Goal: Task Accomplishment & Management: Manage account settings

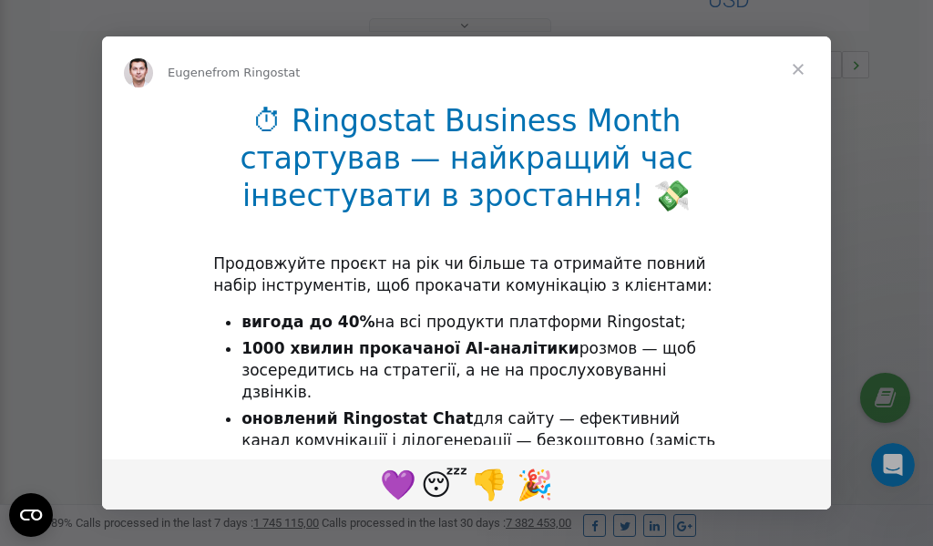
click at [799, 74] on span "Close" at bounding box center [799, 69] width 66 height 66
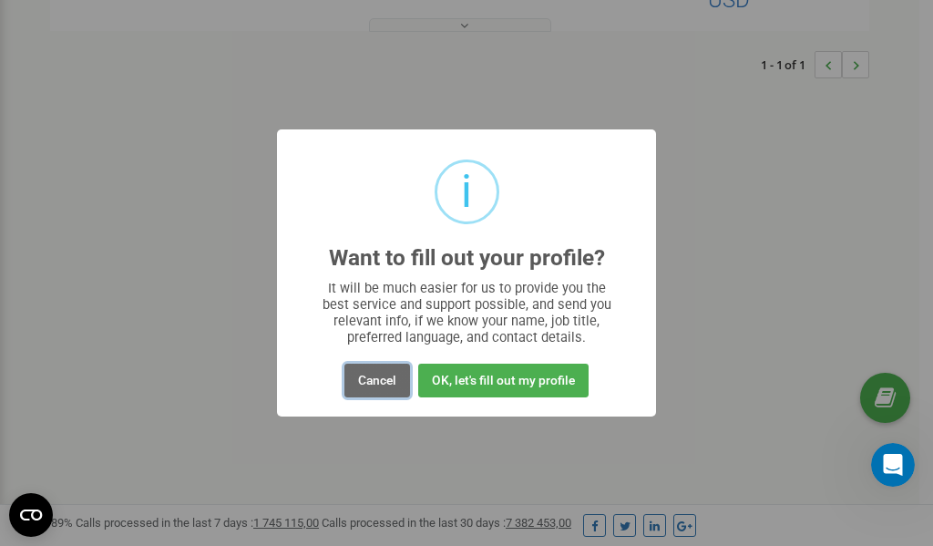
click at [391, 381] on button "Cancel" at bounding box center [378, 381] width 66 height 34
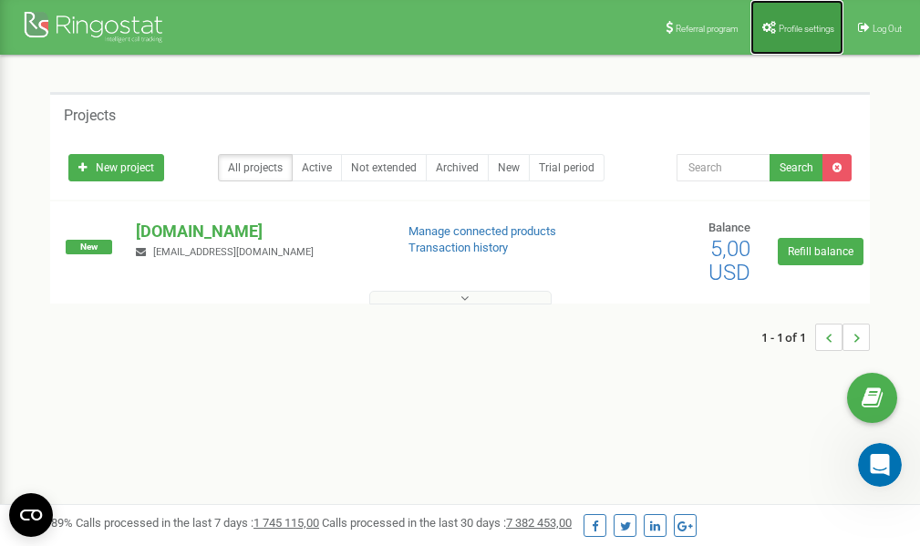
click at [799, 26] on span "Profile settings" at bounding box center [806, 29] width 56 height 10
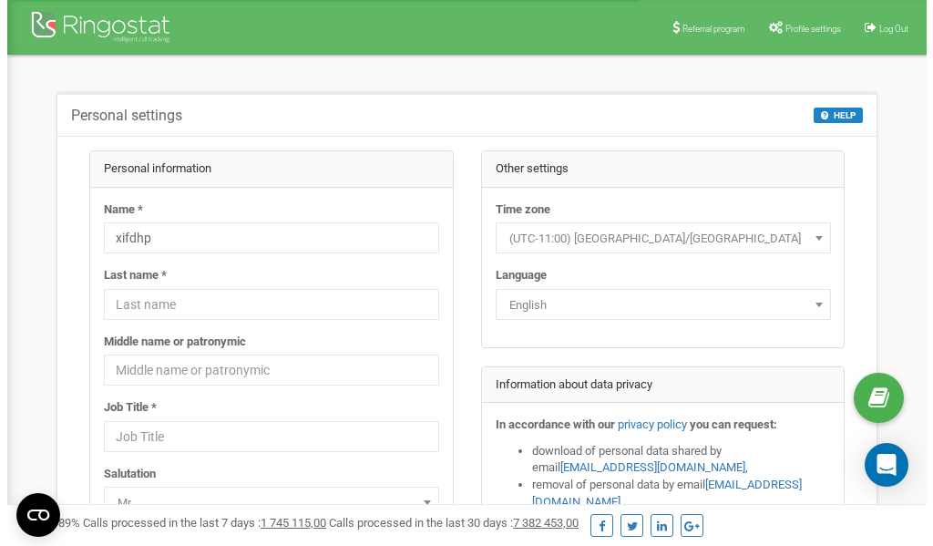
scroll to position [91, 0]
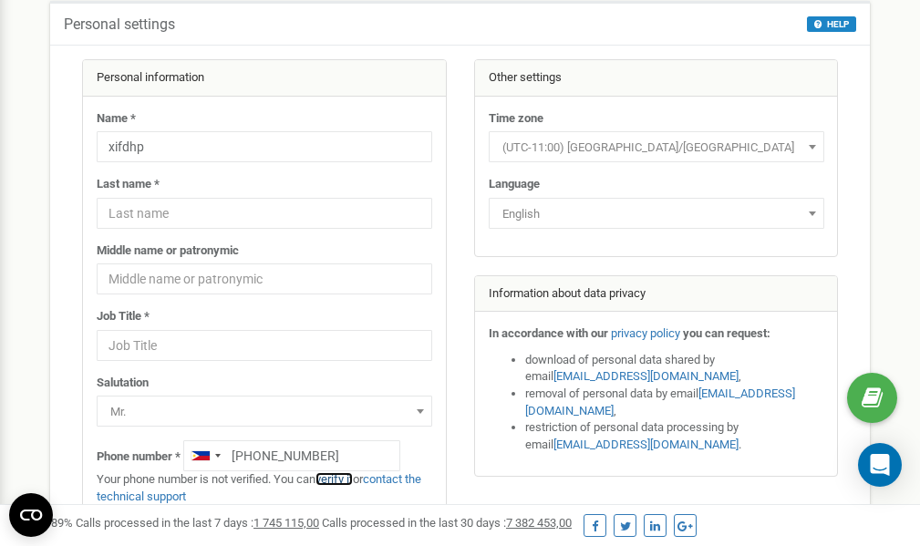
click at [346, 479] on link "verify it" at bounding box center [333, 479] width 37 height 14
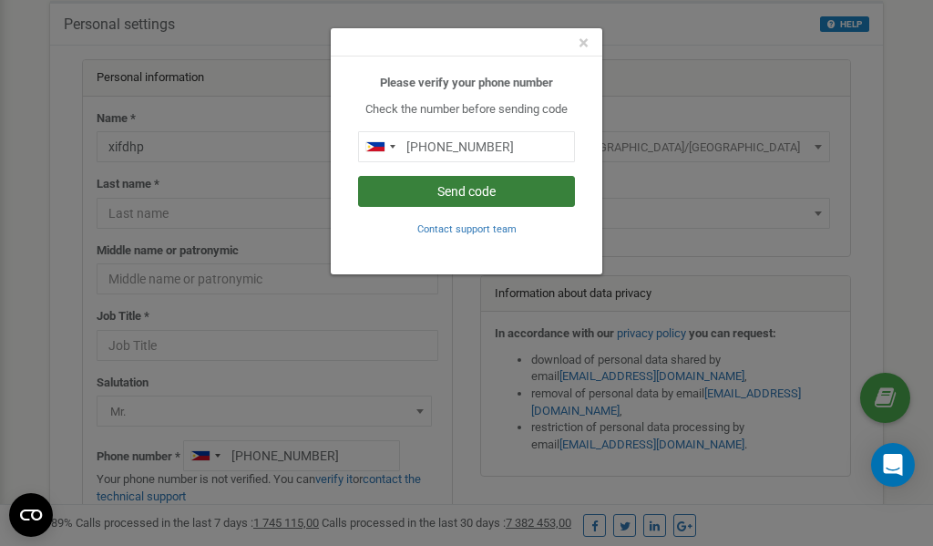
click at [438, 197] on button "Send code" at bounding box center [466, 191] width 217 height 31
